Goal: Task Accomplishment & Management: Manage account settings

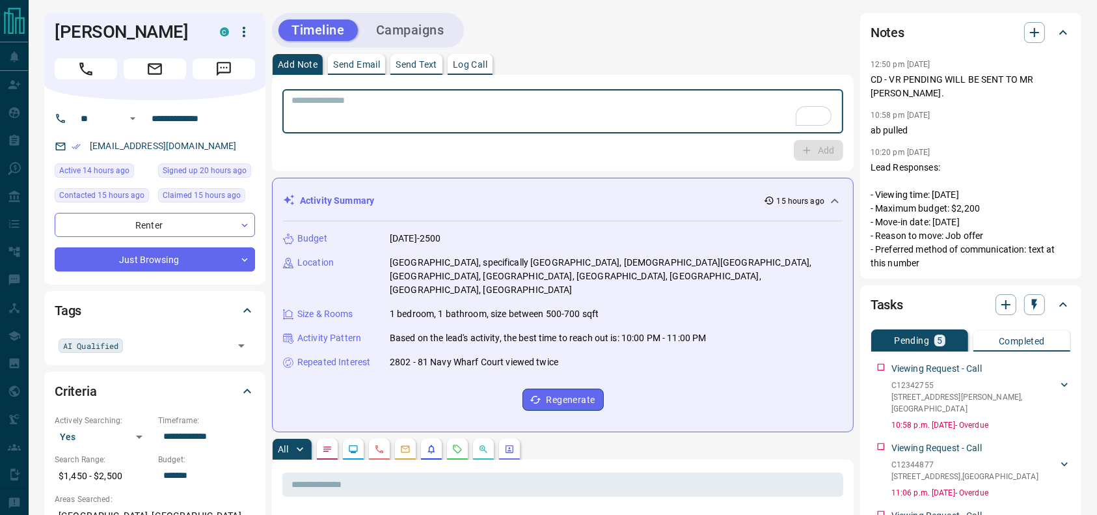
click at [249, 31] on icon "button" at bounding box center [244, 32] width 16 height 16
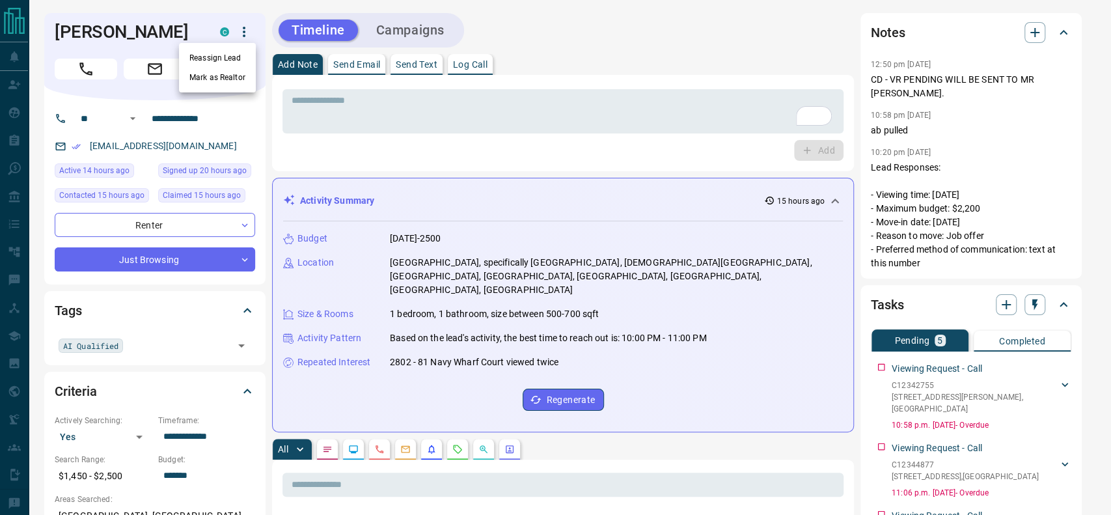
click at [229, 55] on li "Reassign Lead" at bounding box center [217, 58] width 77 height 20
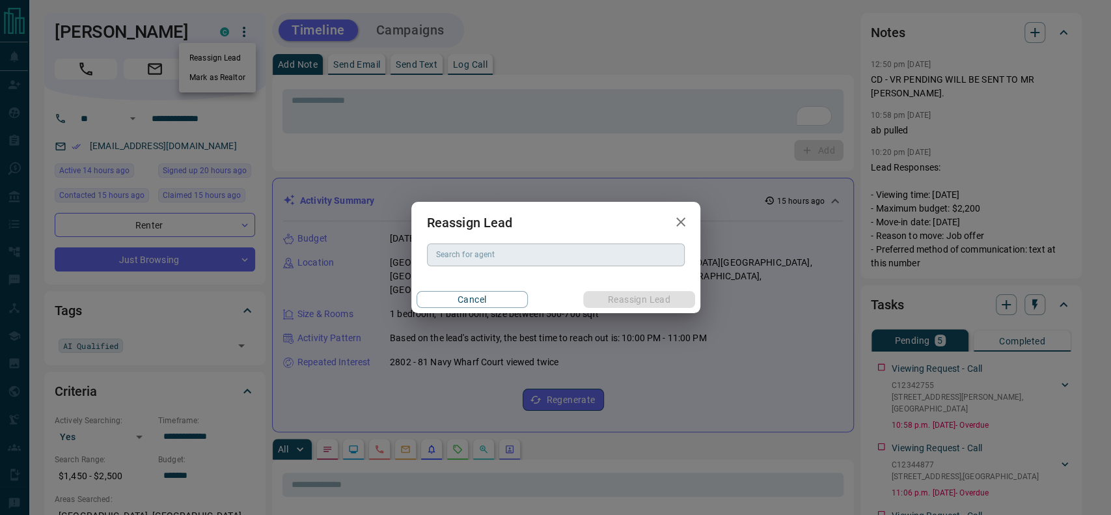
click at [511, 262] on input "Search for agent" at bounding box center [555, 254] width 248 height 14
click at [502, 279] on li "[PERSON_NAME]" at bounding box center [555, 281] width 258 height 20
type input "********"
click at [666, 299] on button "Reassign Lead" at bounding box center [638, 299] width 111 height 17
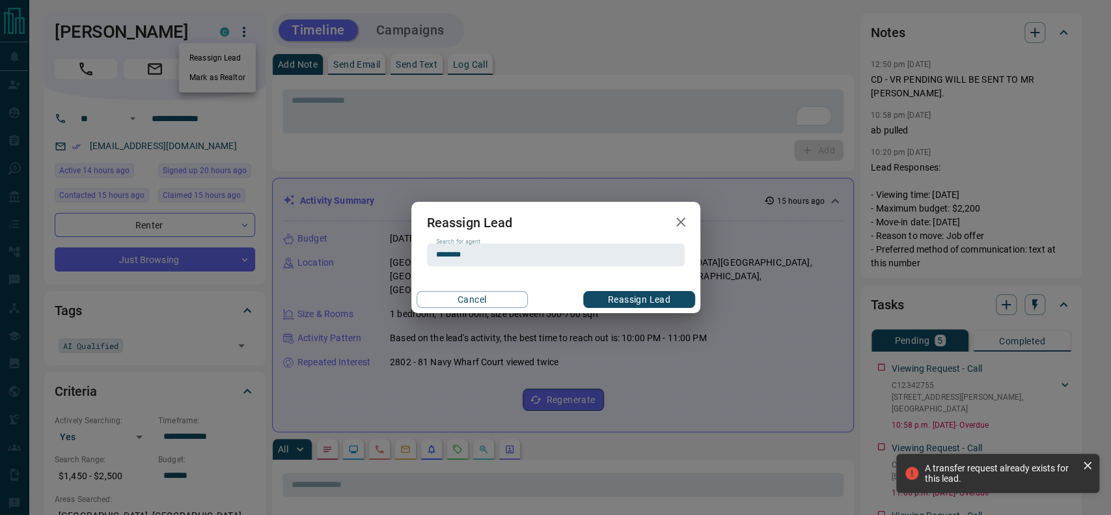
click at [14, 64] on div "Reassign Lead Search for agent ******** Search for agent Cancel Reassign Lead" at bounding box center [555, 257] width 1111 height 515
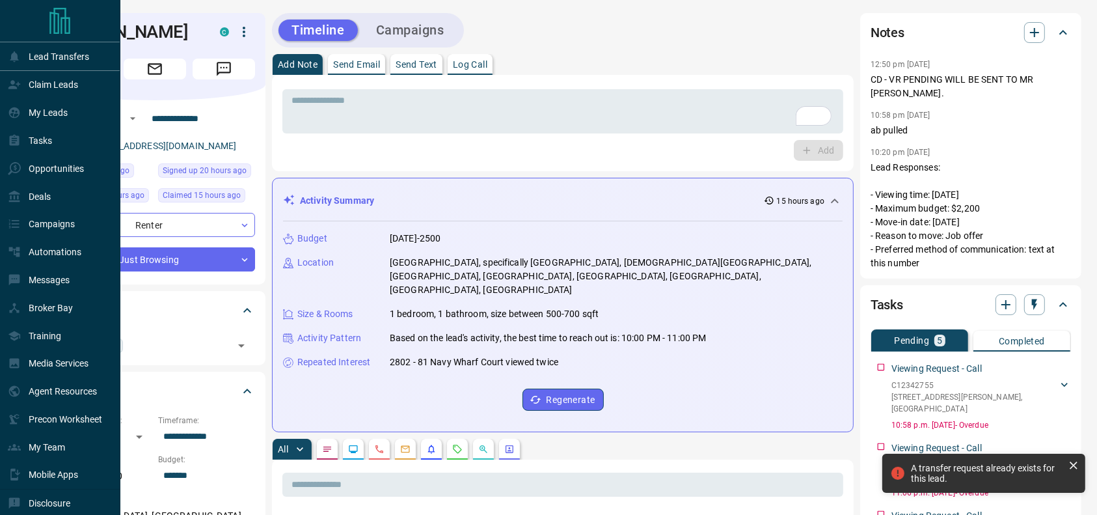
click at [14, 64] on div "Lead Transfers" at bounding box center [48, 56] width 81 height 21
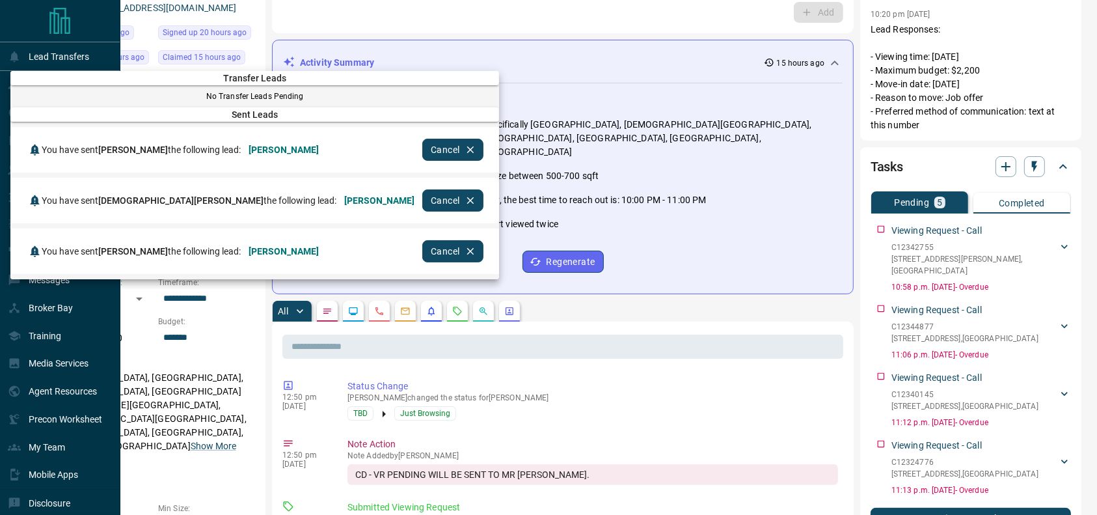
scroll to position [139, 0]
click at [575, 172] on div at bounding box center [548, 257] width 1097 height 515
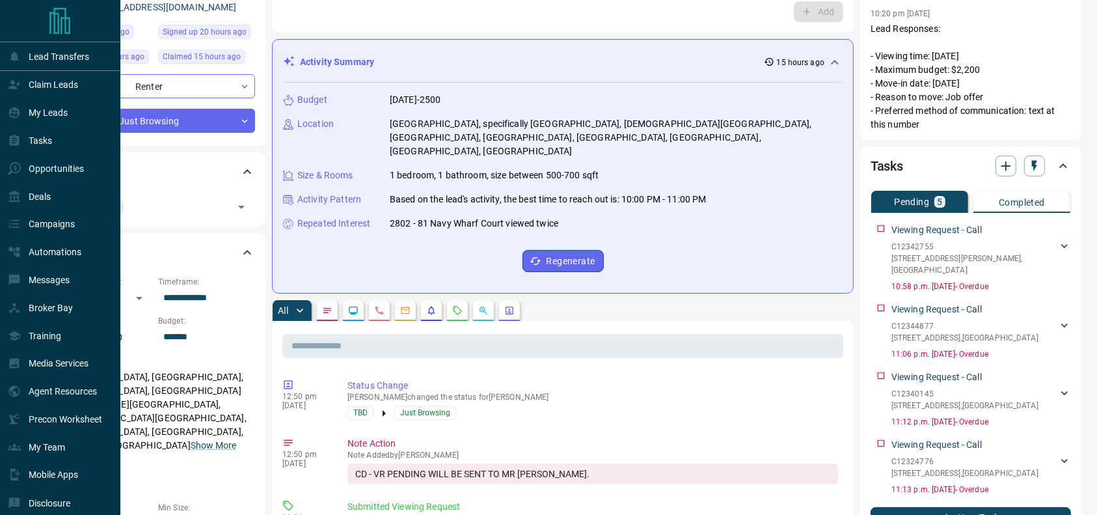
scroll to position [0, 0]
